Goal: Check status: Check status

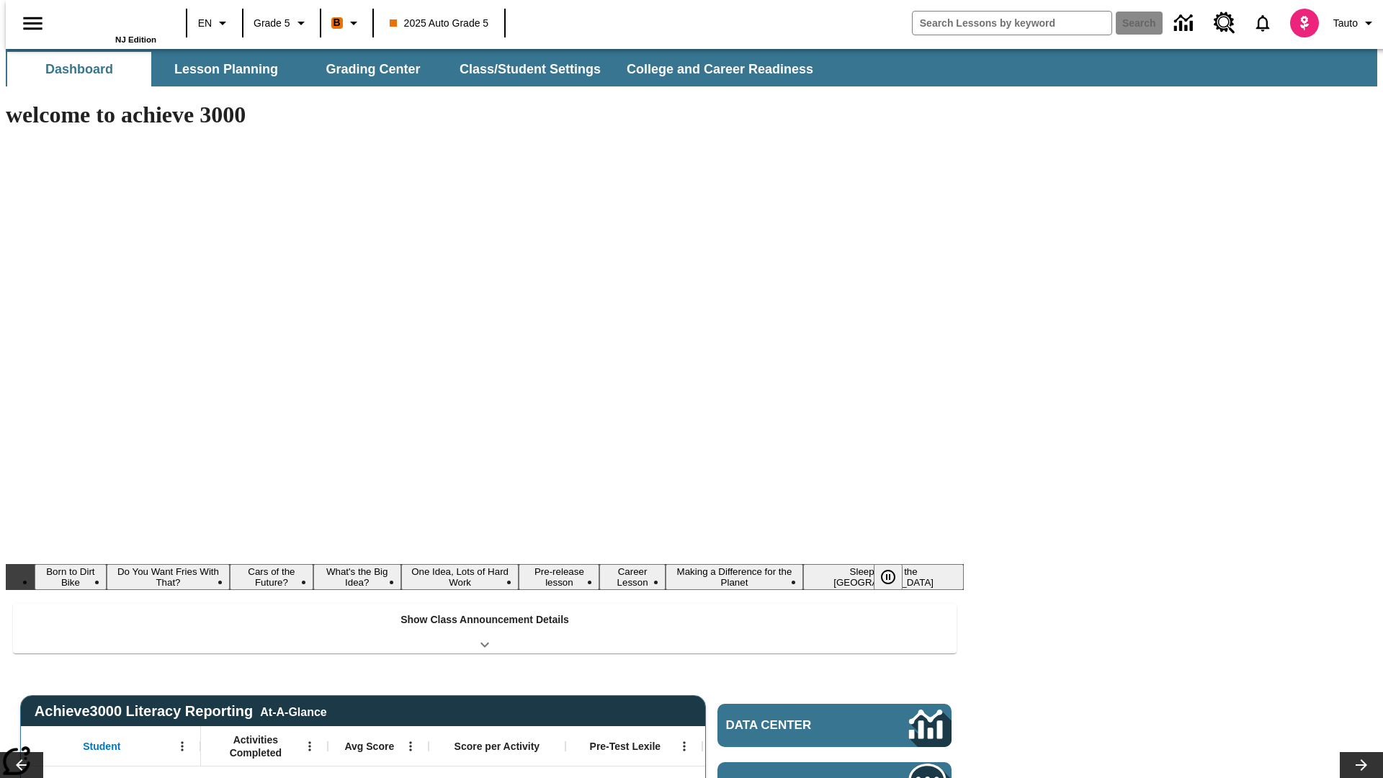
type input "-1"
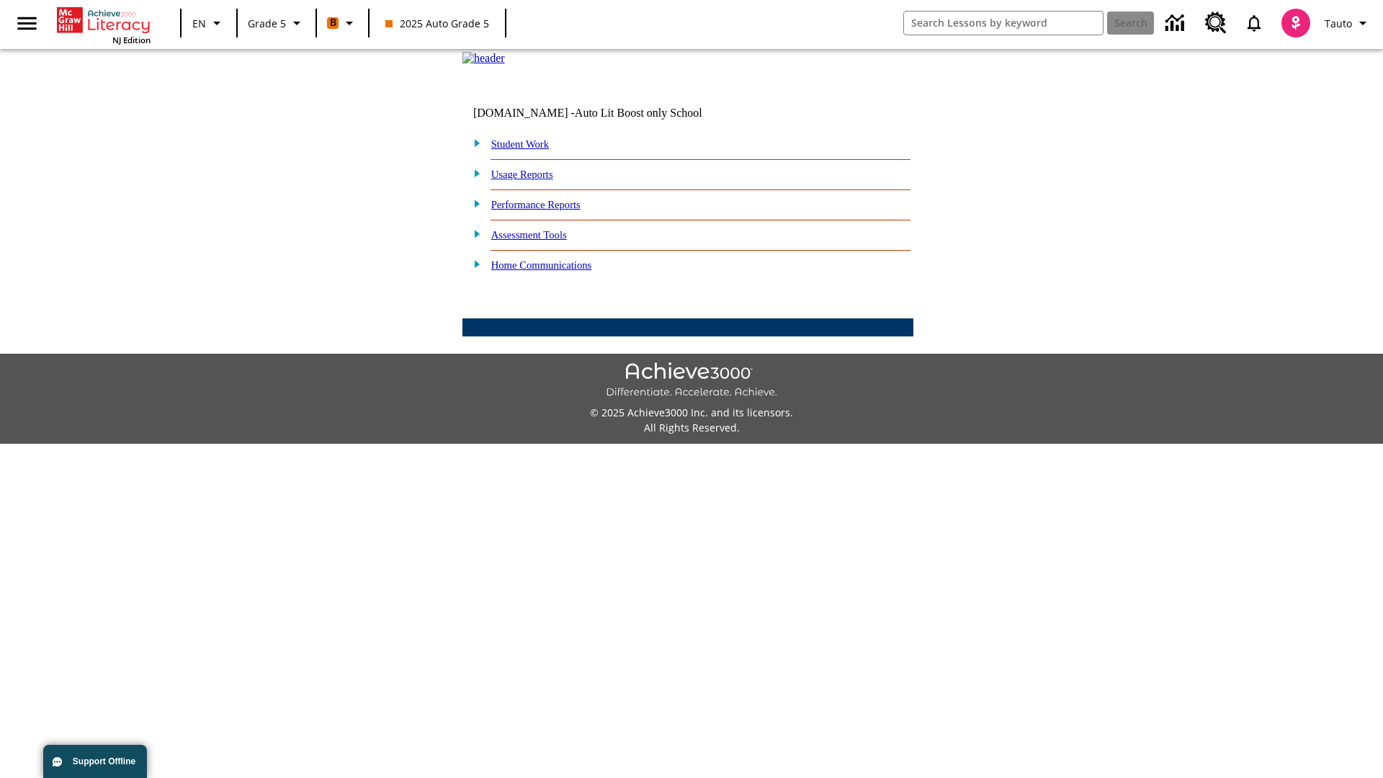
click at [529, 150] on link "Student Work" at bounding box center [520, 144] width 58 height 12
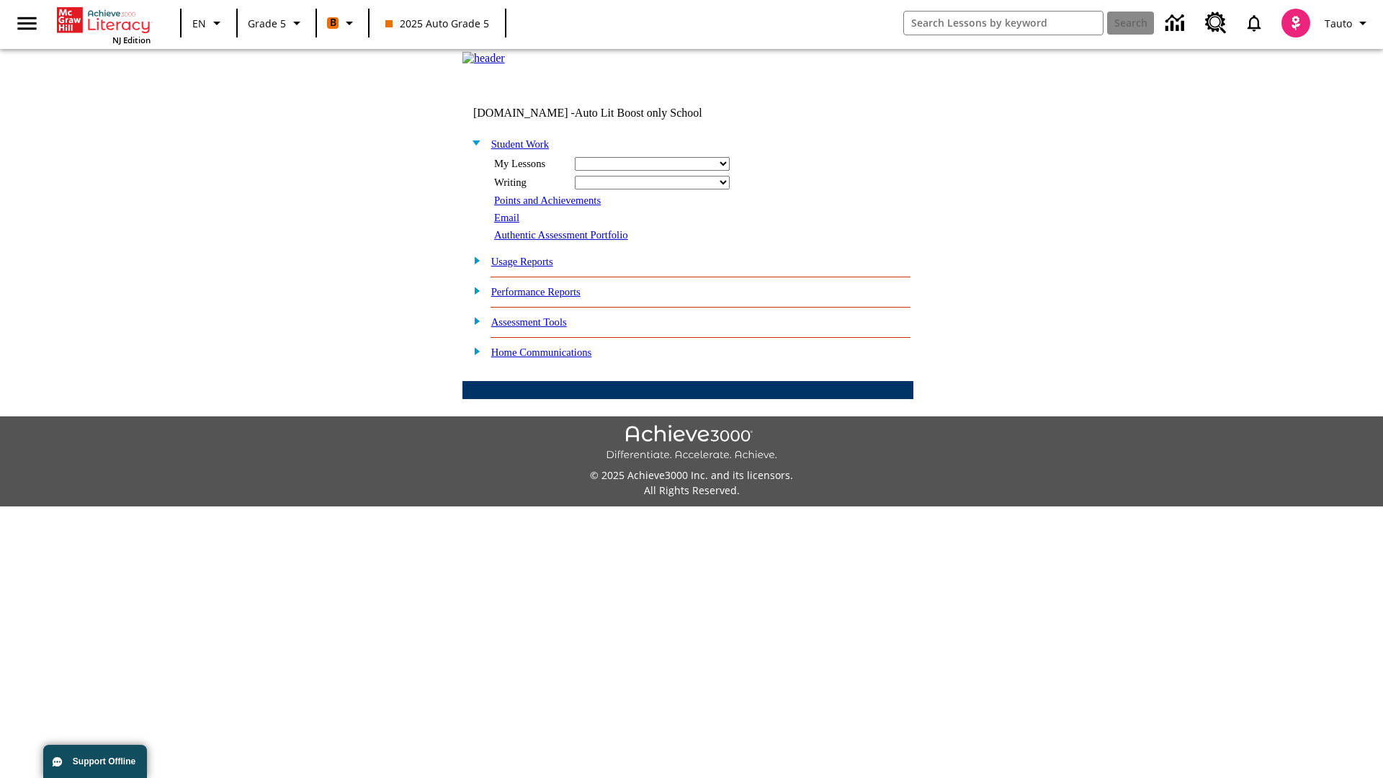
select select "/options/reports/?report_id=12&atype=4&section=2"
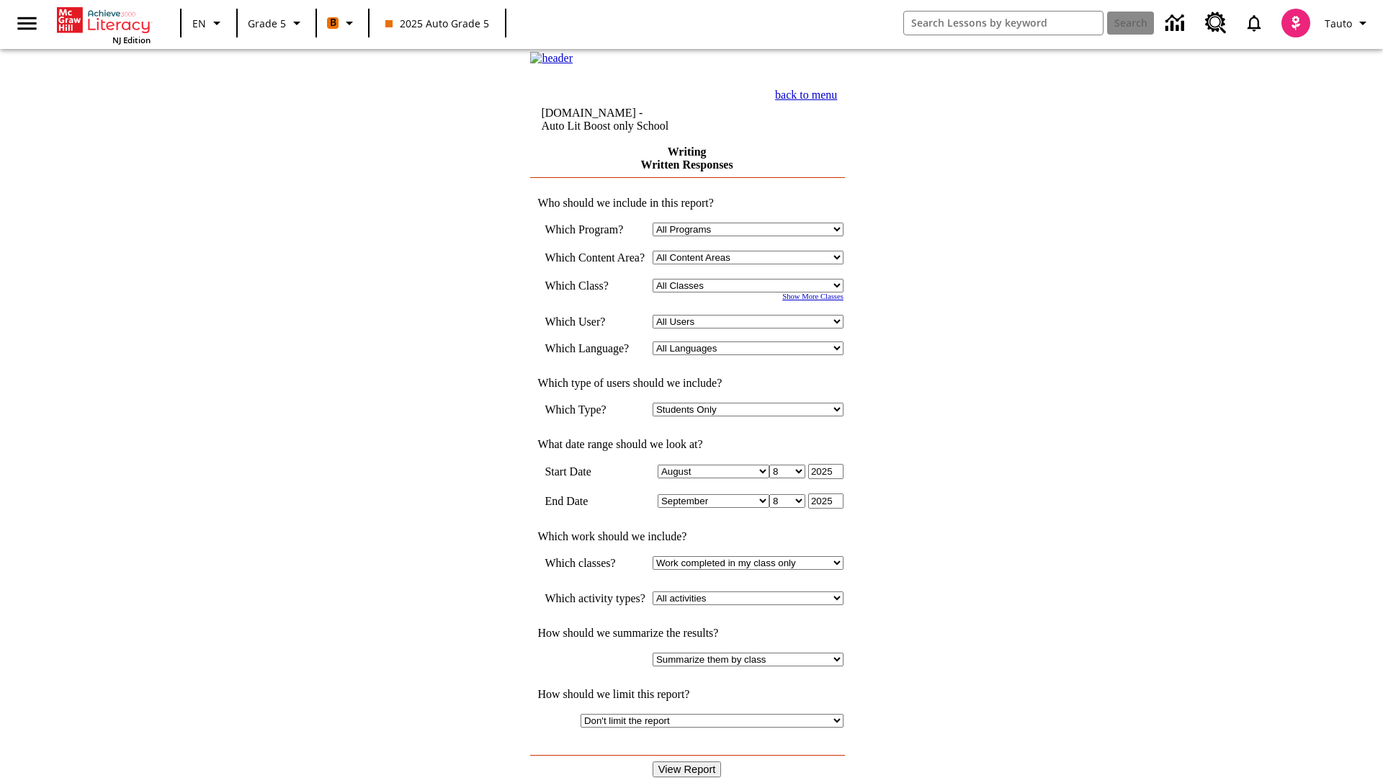
select select "11133131"
click at [753, 328] on select "All Users Cat, Sautoen Cat, Sautoes Cat, Sautoss Donotlogin, Sautoen Twoschools…" at bounding box center [748, 322] width 191 height 14
select select "21437107"
click at [689, 761] on input "View Report" at bounding box center [687, 769] width 69 height 16
